Goal: Information Seeking & Learning: Understand process/instructions

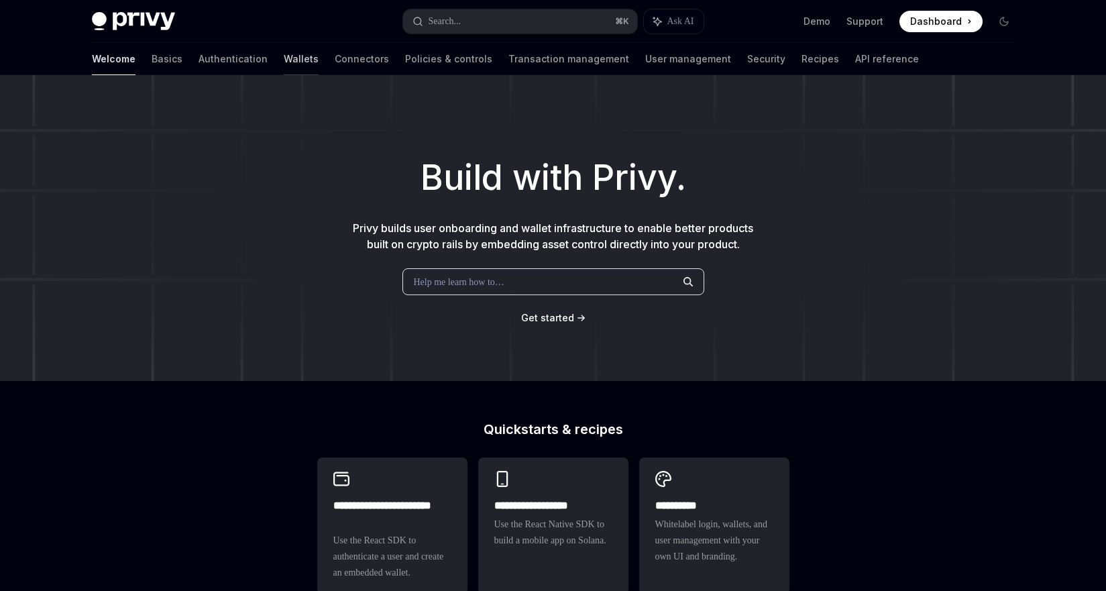
click at [284, 60] on link "Wallets" at bounding box center [301, 59] width 35 height 32
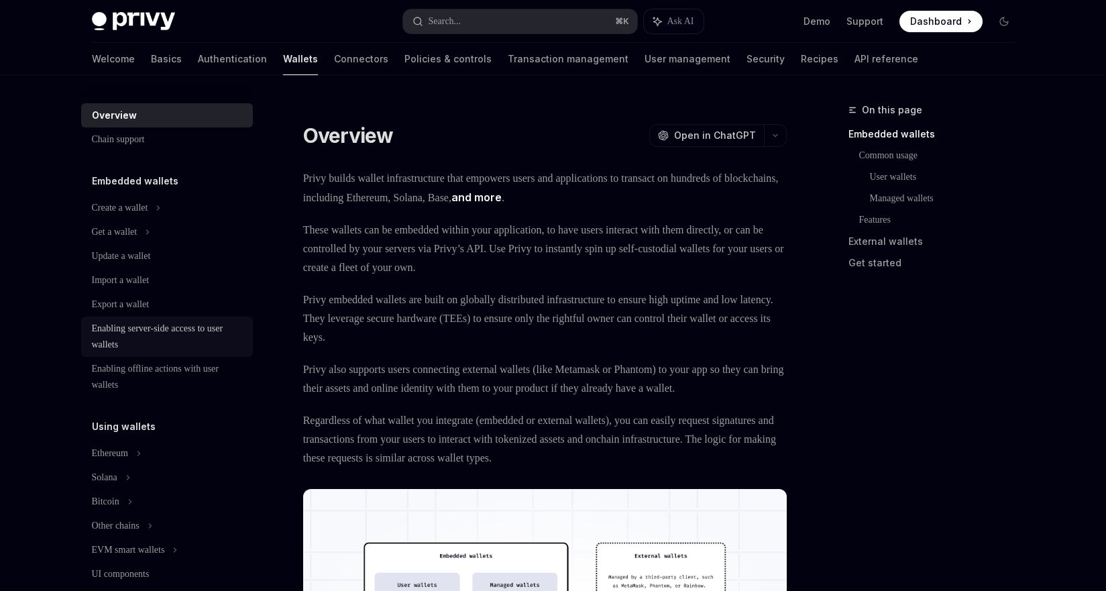
click at [139, 336] on div "Enabling server-side access to user wallets" at bounding box center [168, 336] width 153 height 32
type textarea "*"
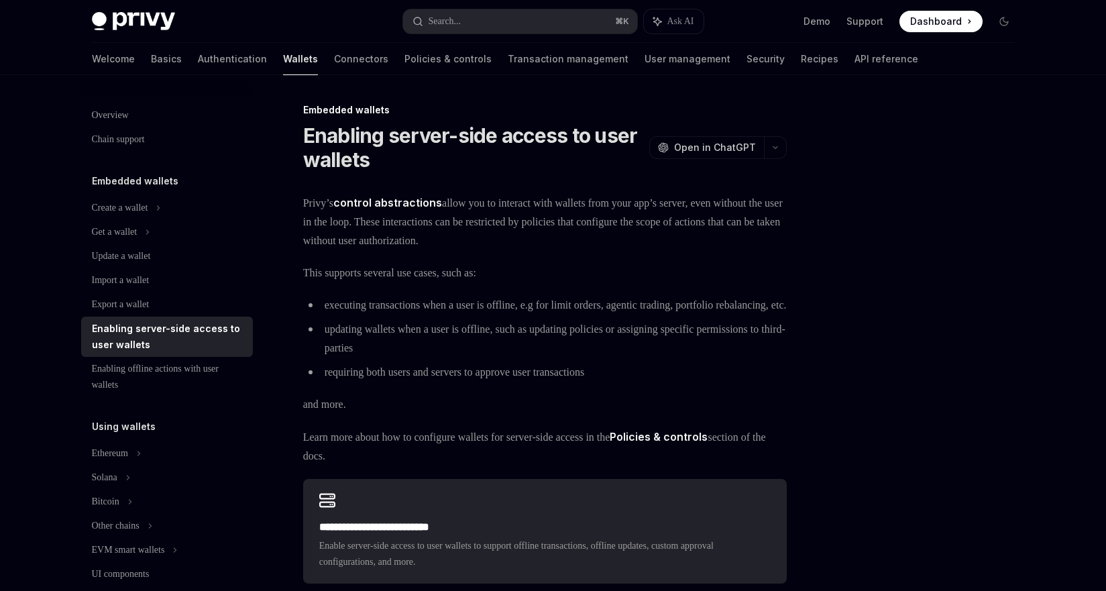
click at [362, 235] on span "Privy’s control abstractions allow you to interact with wallets from your app’s…" at bounding box center [544, 221] width 483 height 57
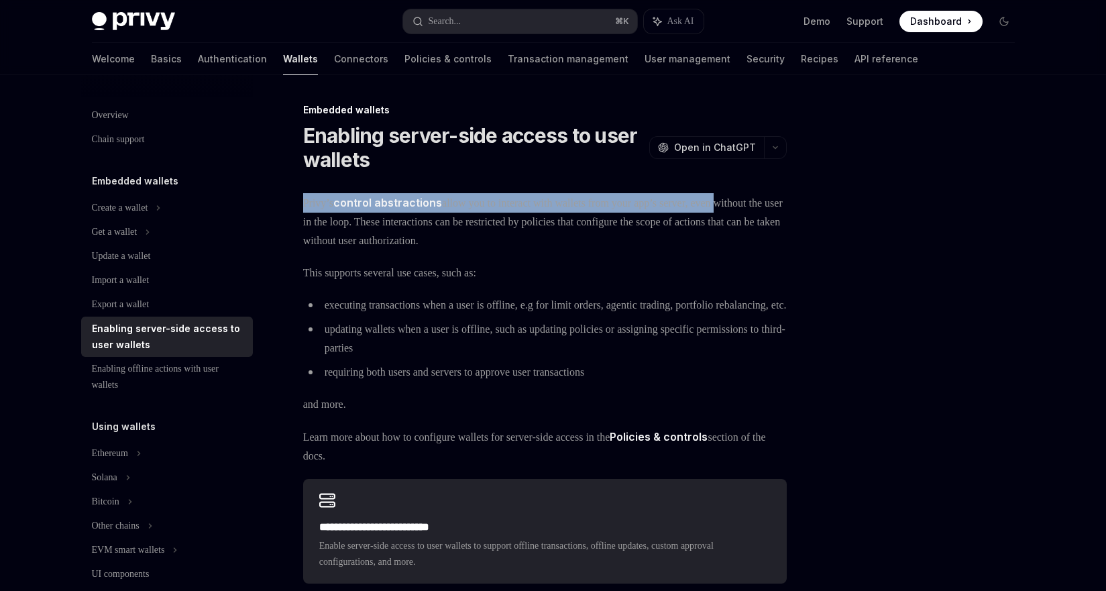
drag, startPoint x: 305, startPoint y: 201, endPoint x: 772, endPoint y: 208, distance: 467.3
click at [772, 208] on span "Privy’s control abstractions allow you to interact with wallets from your app’s…" at bounding box center [544, 221] width 483 height 57
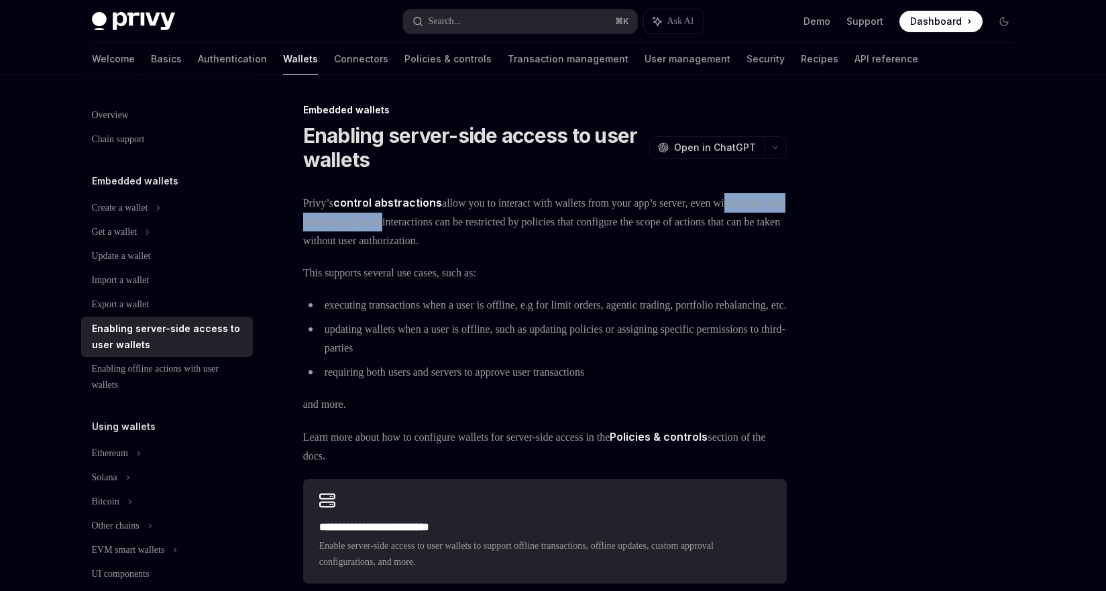
drag, startPoint x: 310, startPoint y: 224, endPoint x: 479, endPoint y: 226, distance: 169.0
click at [479, 226] on span "Privy’s control abstractions allow you to interact with wallets from your app’s…" at bounding box center [544, 221] width 483 height 57
click at [489, 232] on span "Privy’s control abstractions allow you to interact with wallets from your app’s…" at bounding box center [544, 221] width 483 height 57
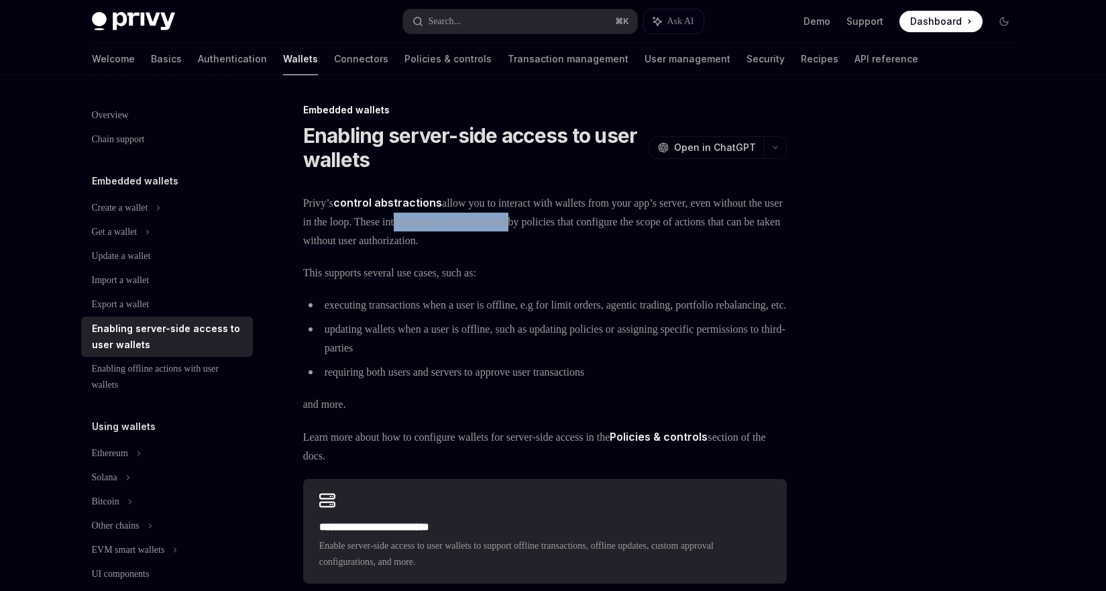
drag, startPoint x: 489, startPoint y: 219, endPoint x: 634, endPoint y: 223, distance: 144.8
click at [634, 223] on span "Privy’s control abstractions allow you to interact with wallets from your app’s…" at bounding box center [544, 221] width 483 height 57
click at [576, 235] on span "Privy’s control abstractions allow you to interact with wallets from your app’s…" at bounding box center [544, 221] width 483 height 57
drag, startPoint x: 534, startPoint y: 217, endPoint x: 764, endPoint y: 219, distance: 230.0
click at [764, 219] on span "Privy’s control abstractions allow you to interact with wallets from your app’s…" at bounding box center [544, 221] width 483 height 57
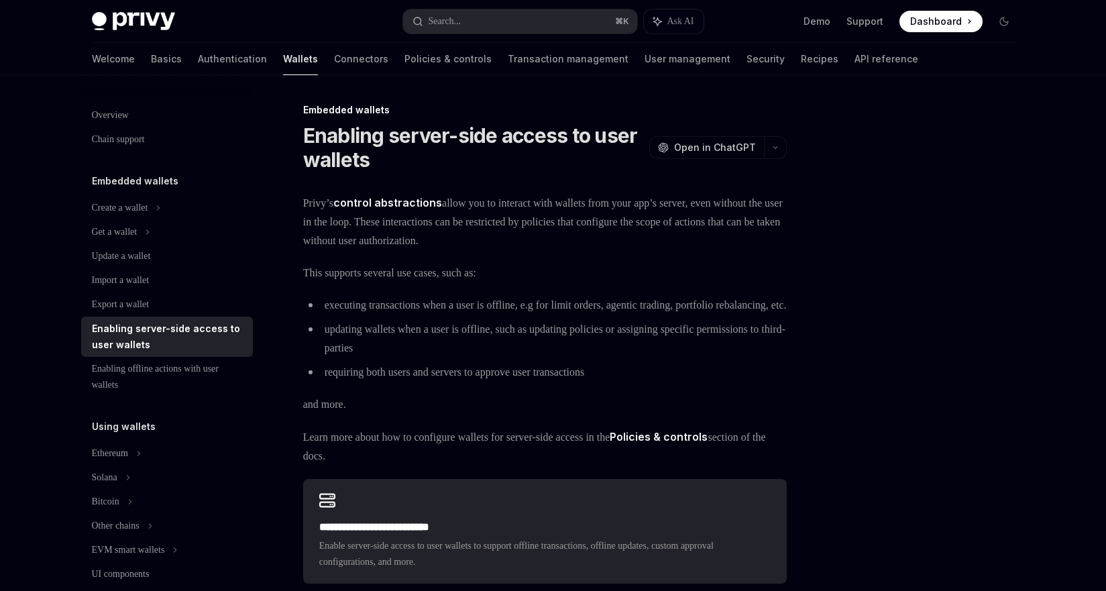
click at [735, 232] on span "Privy’s control abstractions allow you to interact with wallets from your app’s…" at bounding box center [544, 221] width 483 height 57
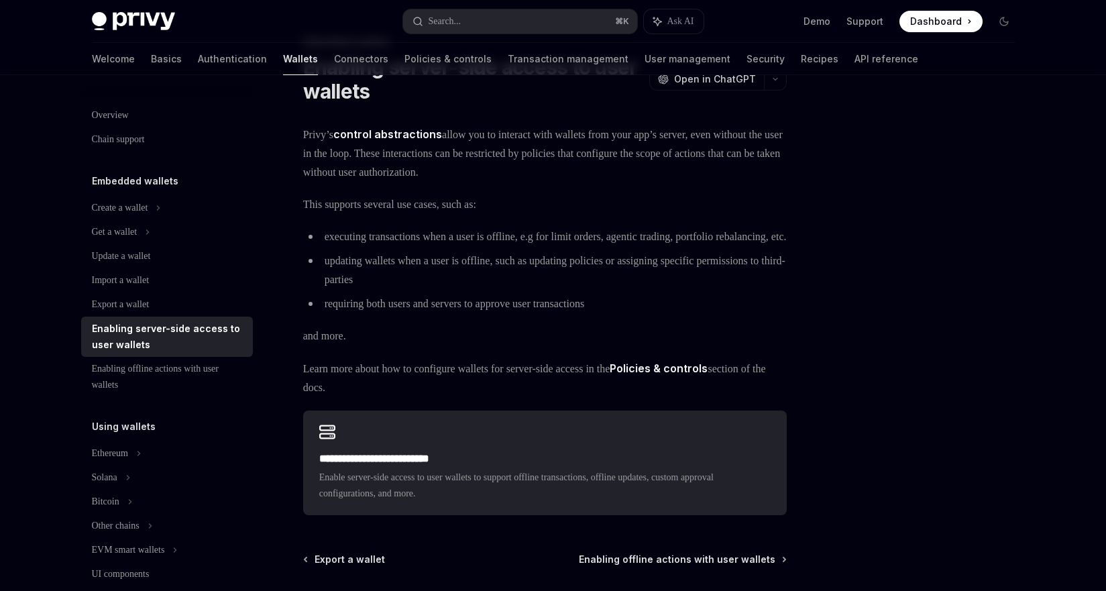
scroll to position [70, 0]
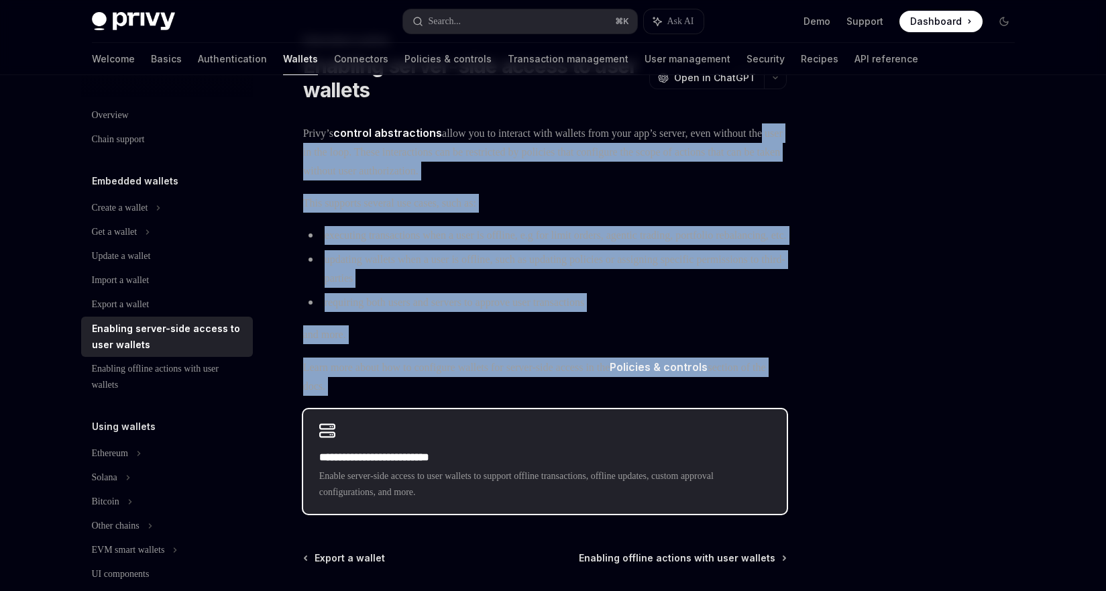
drag, startPoint x: 355, startPoint y: 145, endPoint x: 516, endPoint y: 371, distance: 277.4
click at [570, 477] on div "**********" at bounding box center [544, 318] width 483 height 390
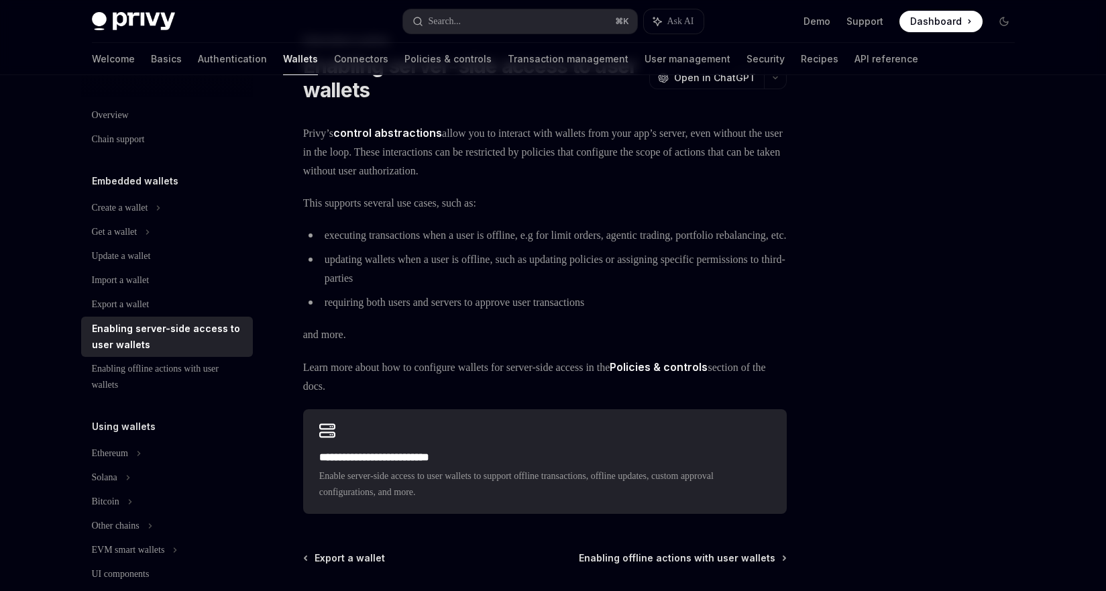
drag, startPoint x: 412, startPoint y: 212, endPoint x: 471, endPoint y: 369, distance: 167.4
click at [471, 369] on div "**********" at bounding box center [544, 318] width 483 height 390
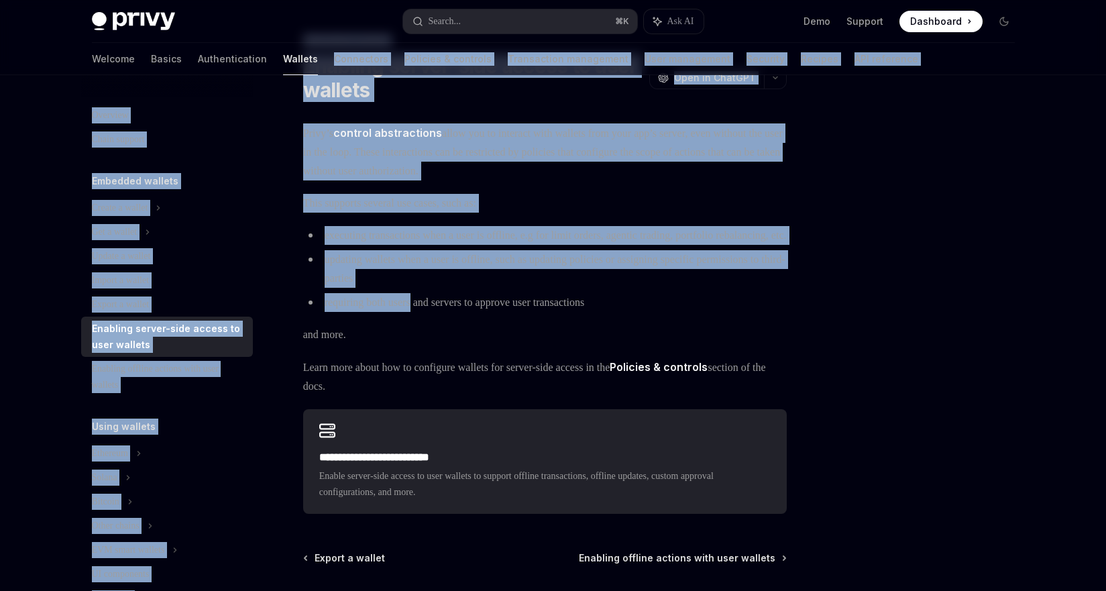
drag, startPoint x: 262, startPoint y: 46, endPoint x: 433, endPoint y: 322, distance: 324.8
click at [425, 316] on div "Privy Docs home page Search... ⌘ K Ask AI Demo Support Dashboard Dashboard Sear…" at bounding box center [553, 321] width 1106 height 782
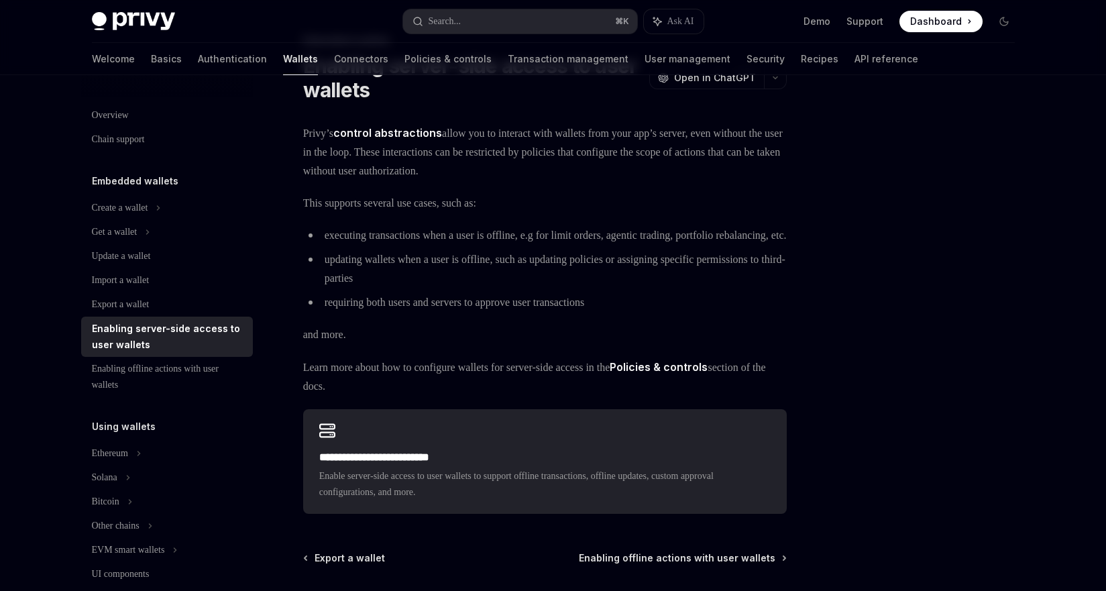
drag, startPoint x: 426, startPoint y: 170, endPoint x: 469, endPoint y: 324, distance: 160.1
click at [469, 324] on div "**********" at bounding box center [544, 318] width 483 height 390
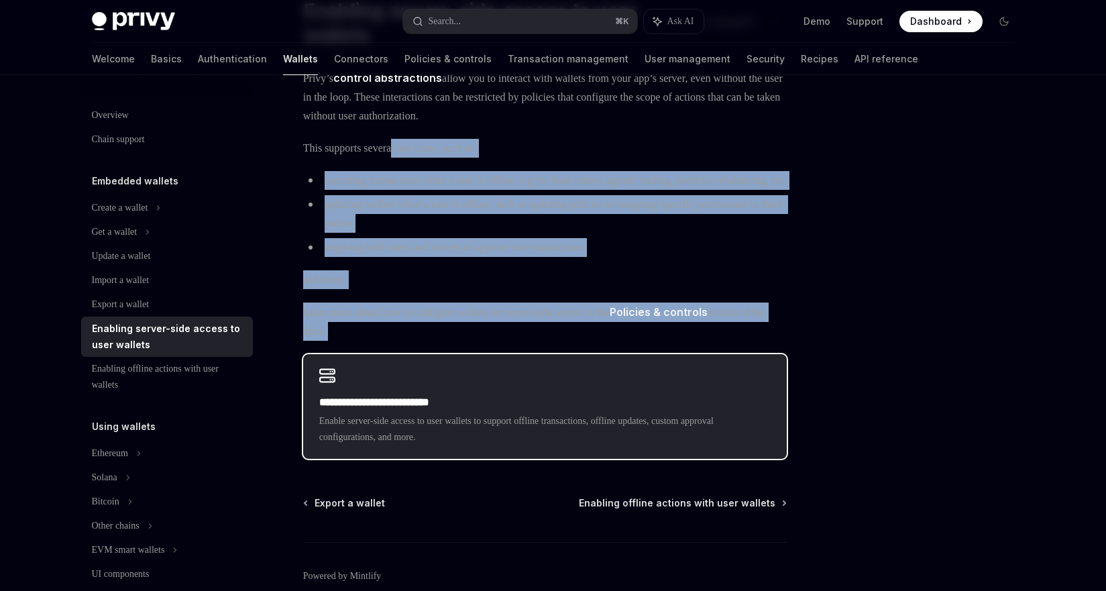
drag, startPoint x: 415, startPoint y: 194, endPoint x: 525, endPoint y: 377, distance: 213.5
click at [524, 381] on div "**********" at bounding box center [544, 263] width 483 height 390
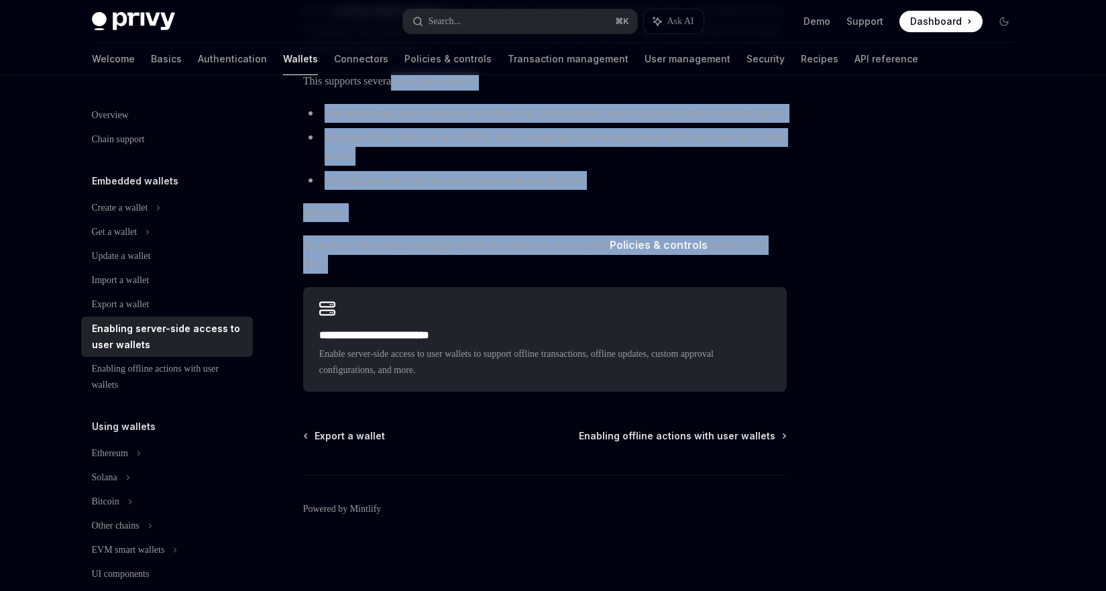
scroll to position [206, 0]
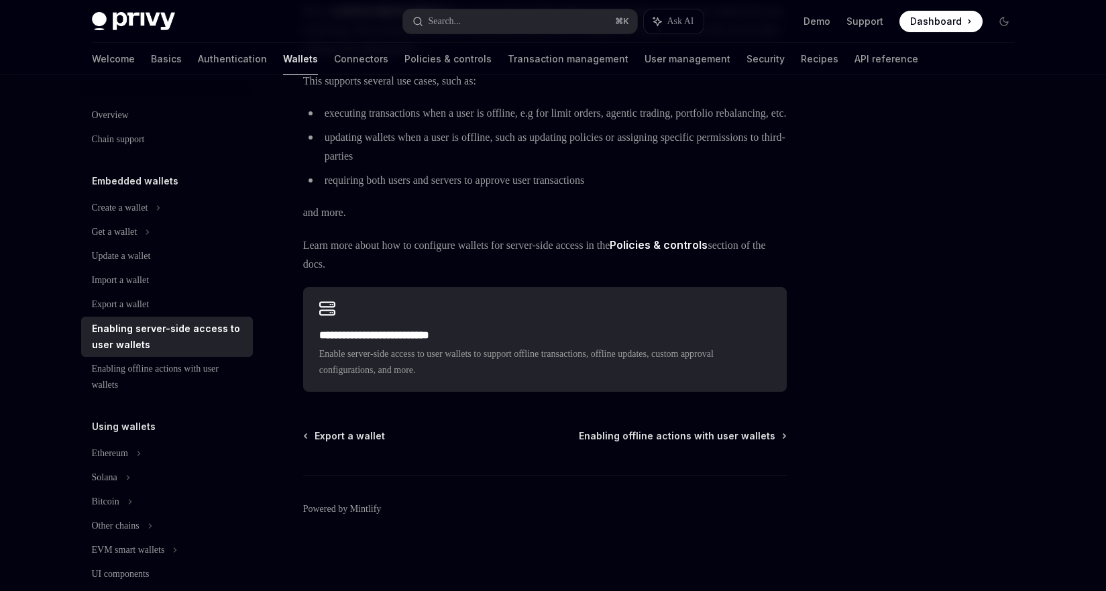
click at [512, 437] on div "Export a wallet Enabling offline actions with user wallets" at bounding box center [544, 435] width 483 height 13
